Goal: Transaction & Acquisition: Purchase product/service

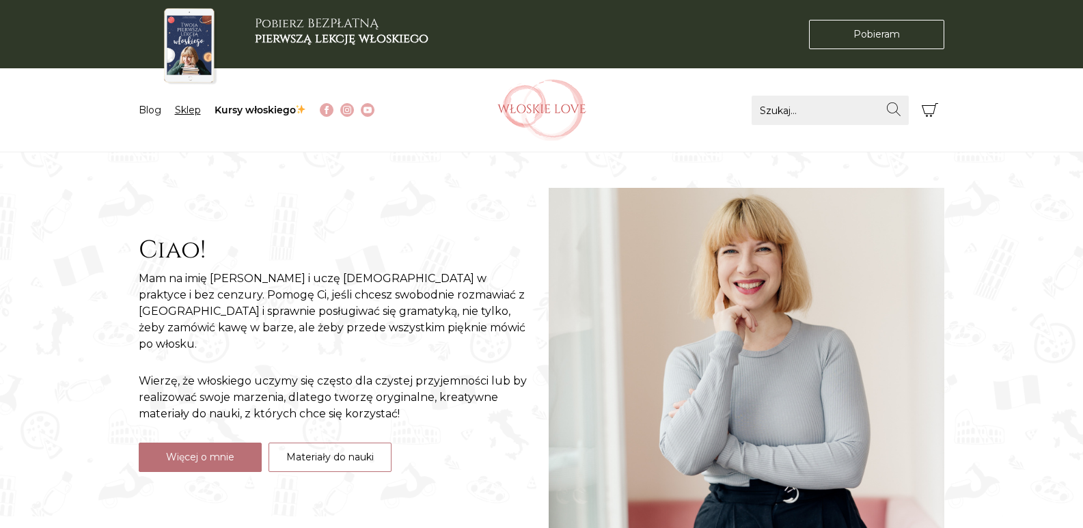
click at [180, 115] on link "Sklep" at bounding box center [188, 110] width 26 height 12
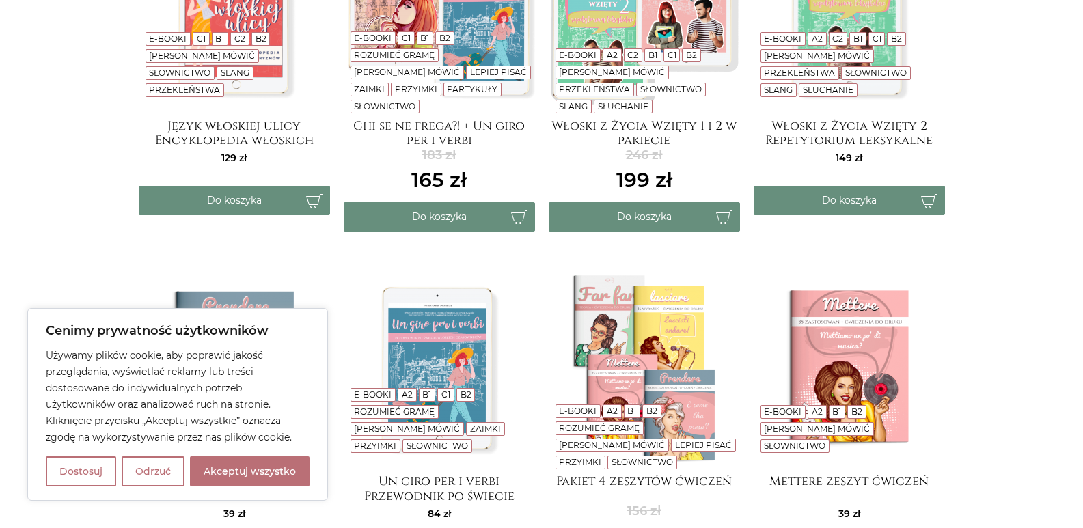
scroll to position [342, 0]
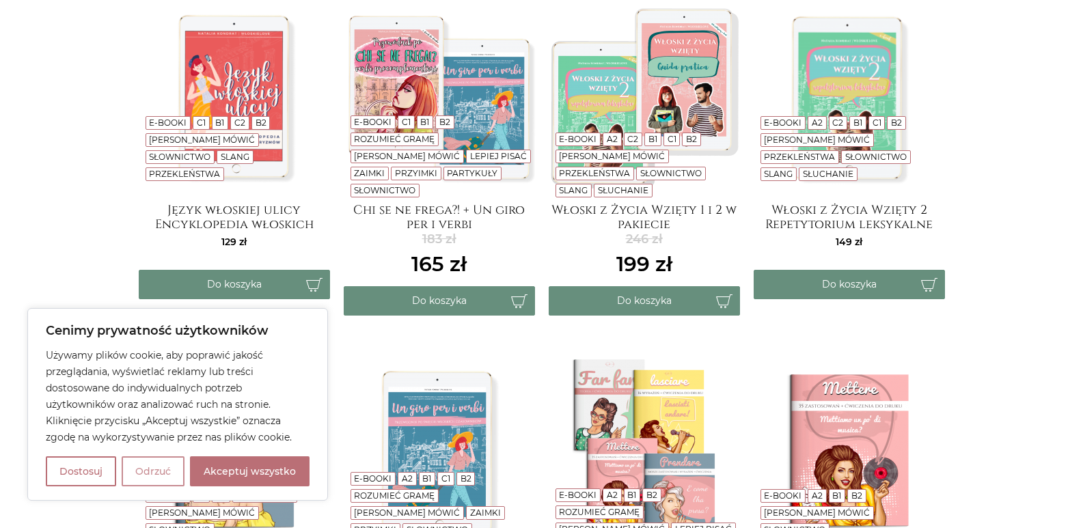
click at [142, 481] on button "Odrzuć" at bounding box center [153, 472] width 63 height 30
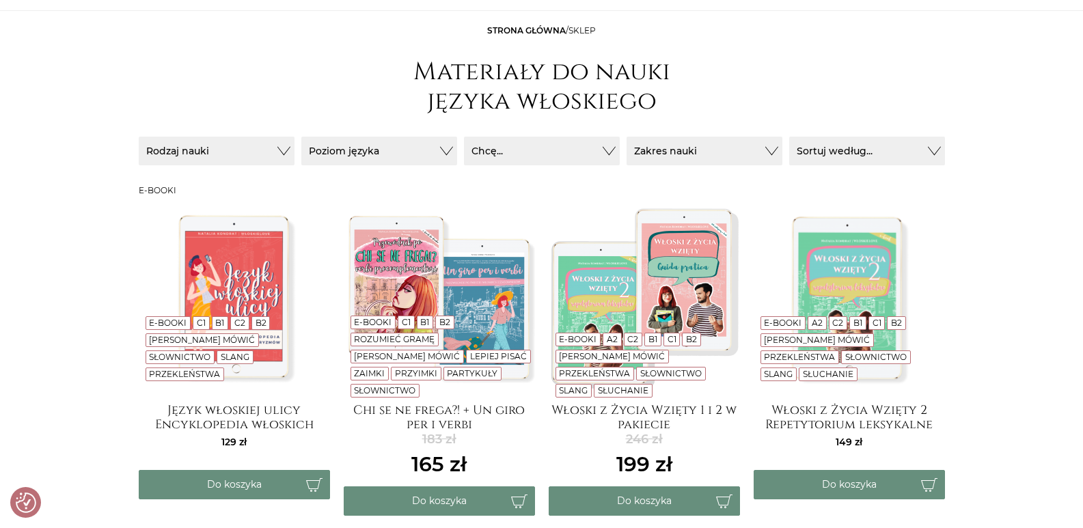
scroll to position [0, 0]
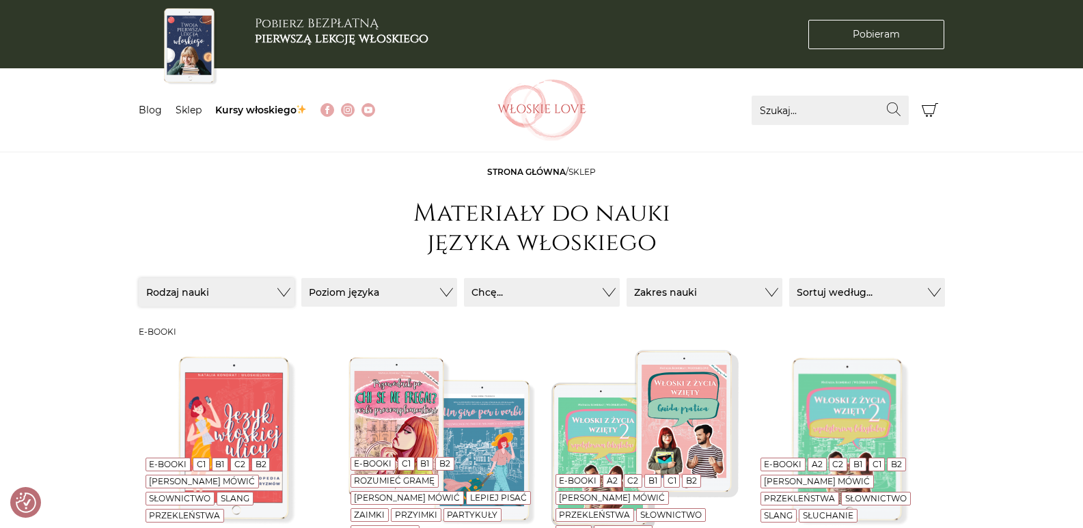
click at [282, 292] on button "Rodzaj nauki" at bounding box center [217, 292] width 156 height 29
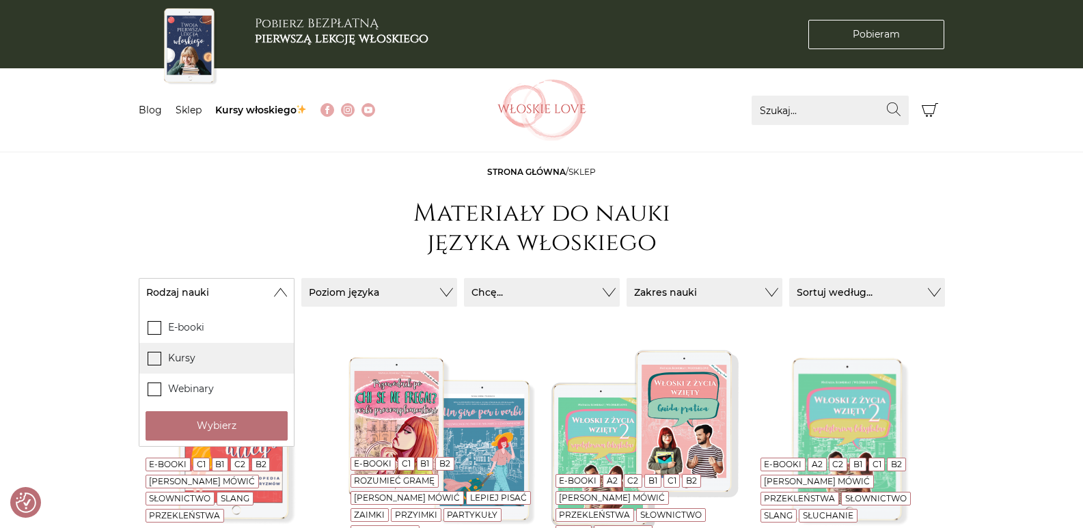
click at [167, 364] on label "Kursy" at bounding box center [216, 358] width 154 height 31
click at [0, 0] on input "Kursy" at bounding box center [0, 0] width 0 height 0
click at [182, 435] on button "Wybierz" at bounding box center [217, 425] width 142 height 29
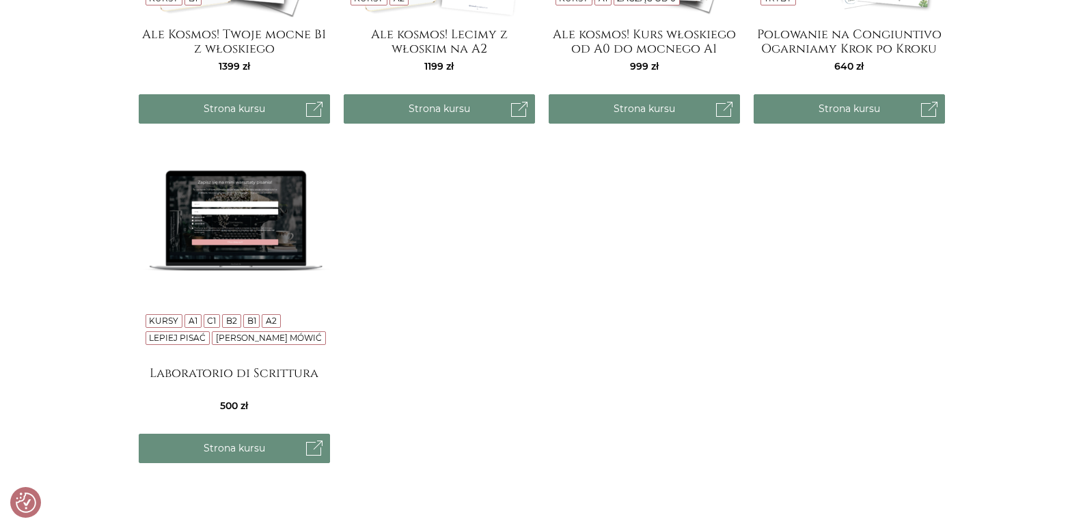
scroll to position [205, 0]
